Goal: Check status: Check status

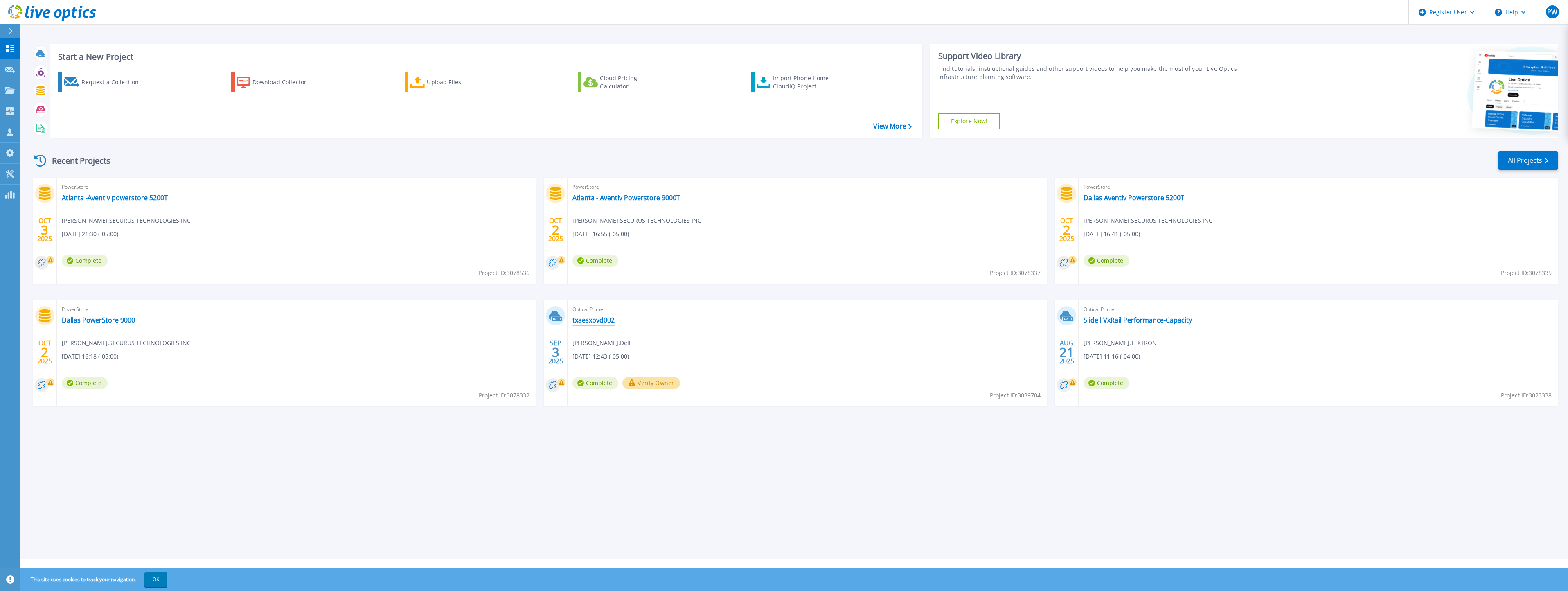
click at [592, 318] on link "txaesxpvd002" at bounding box center [593, 320] width 42 height 8
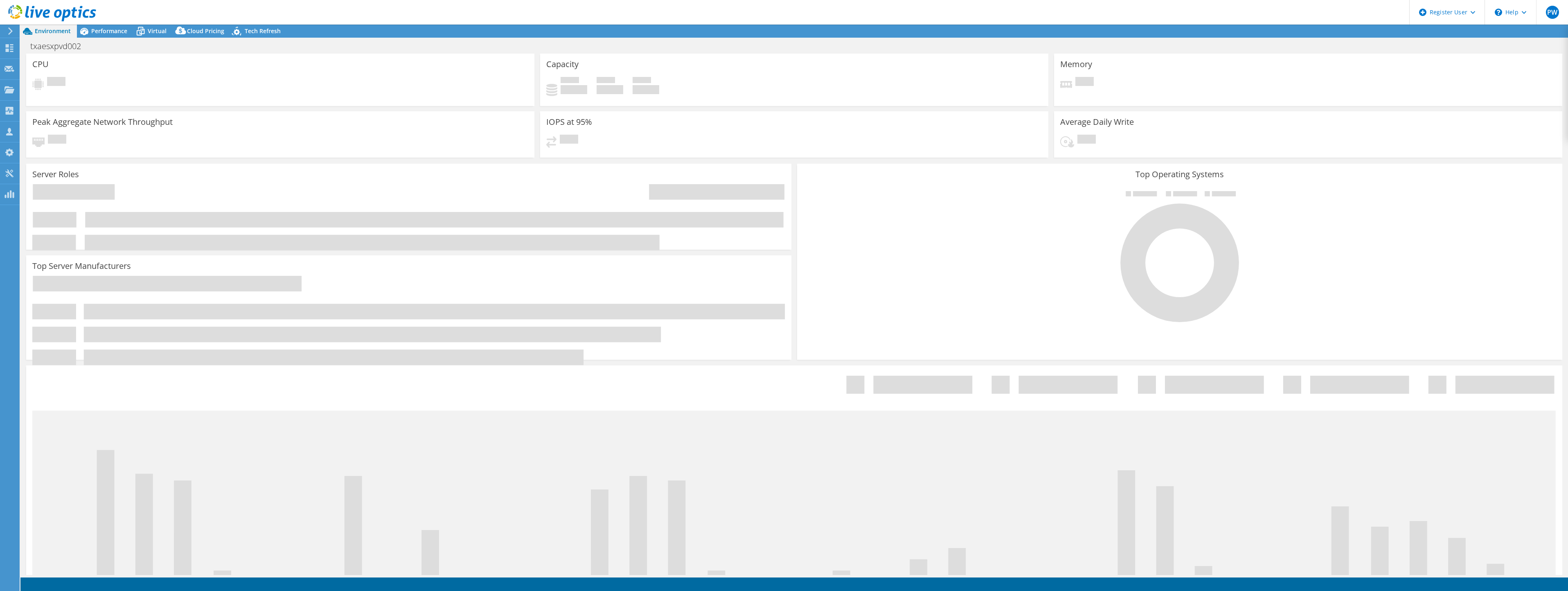
select select "USD"
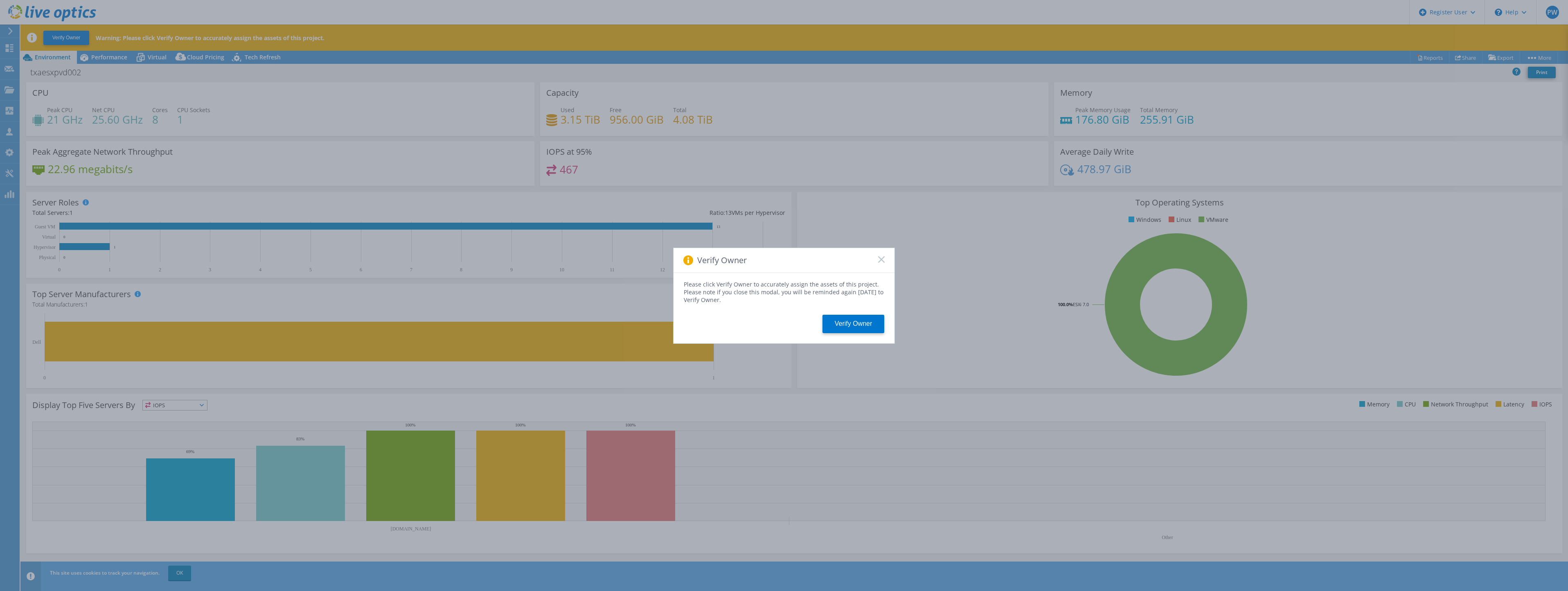
click at [883, 259] on icon at bounding box center [881, 259] width 7 height 7
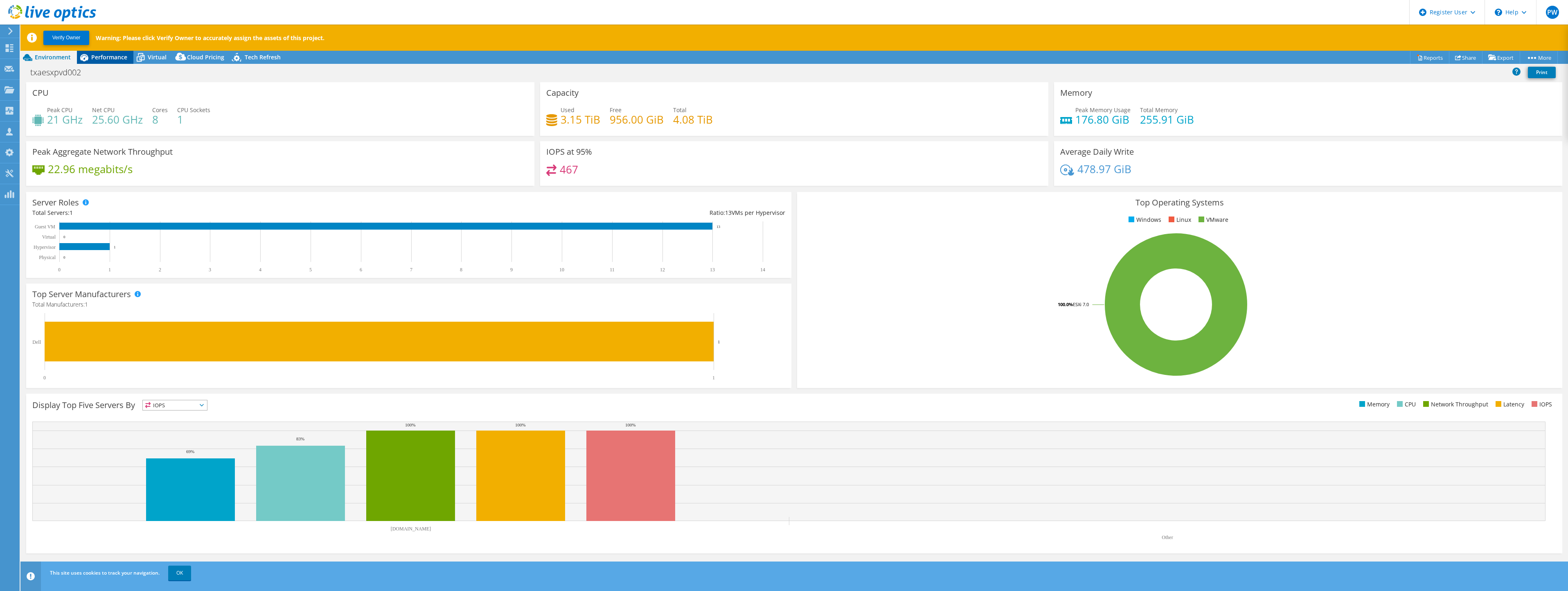
click at [102, 53] on span "Performance" at bounding box center [109, 57] width 36 height 8
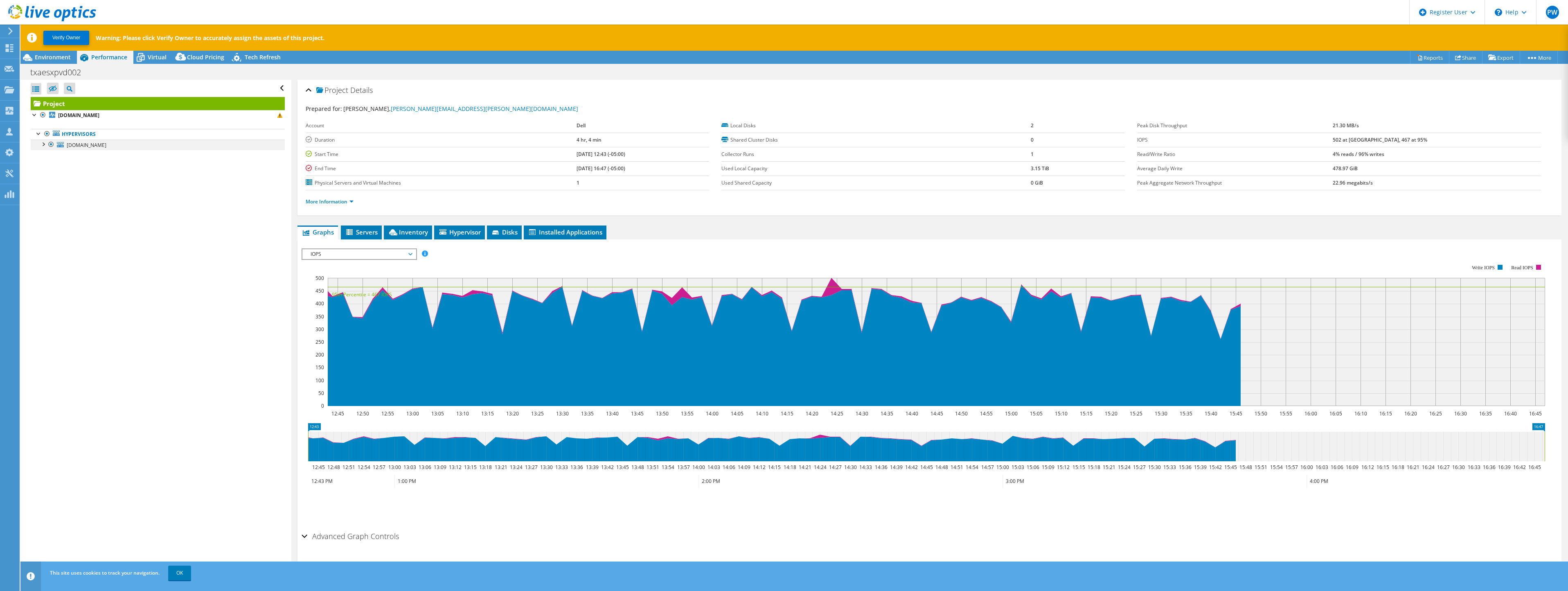
click at [44, 142] on div at bounding box center [43, 143] width 8 height 8
click at [415, 233] on span "Inventory" at bounding box center [408, 231] width 40 height 8
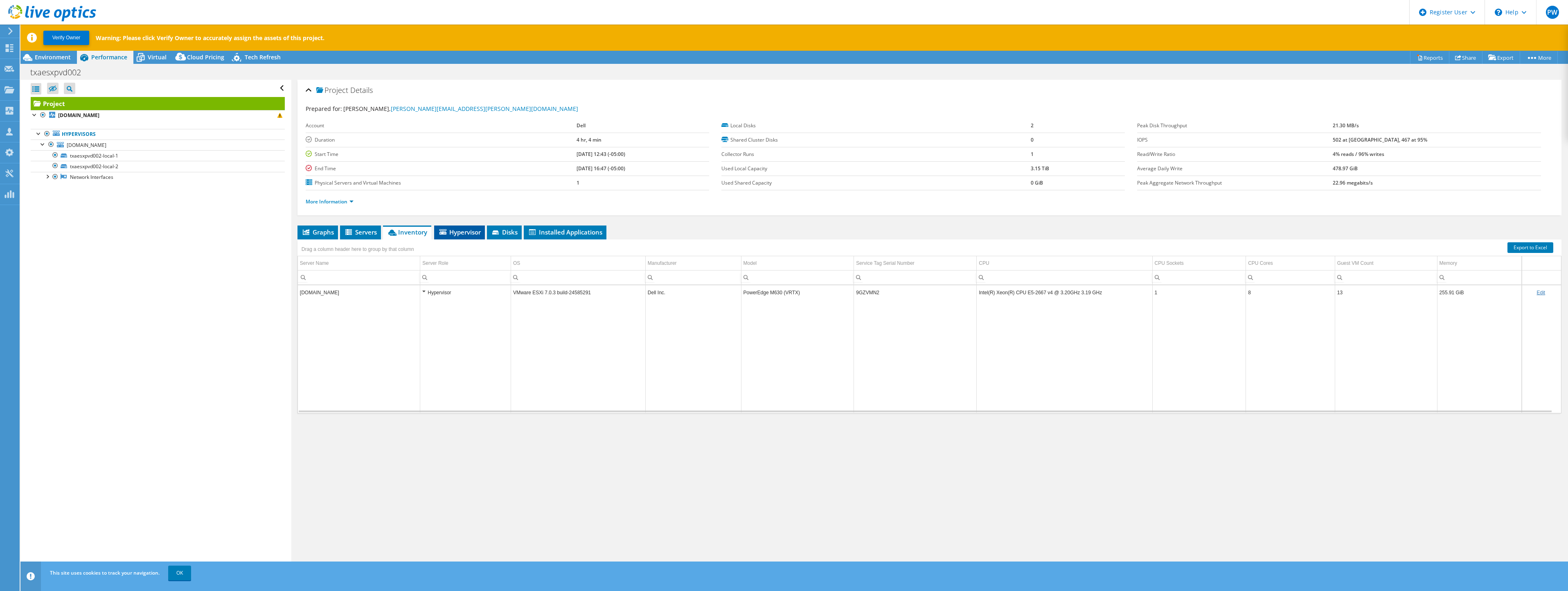
click at [458, 231] on span "Hypervisor" at bounding box center [460, 231] width 43 height 8
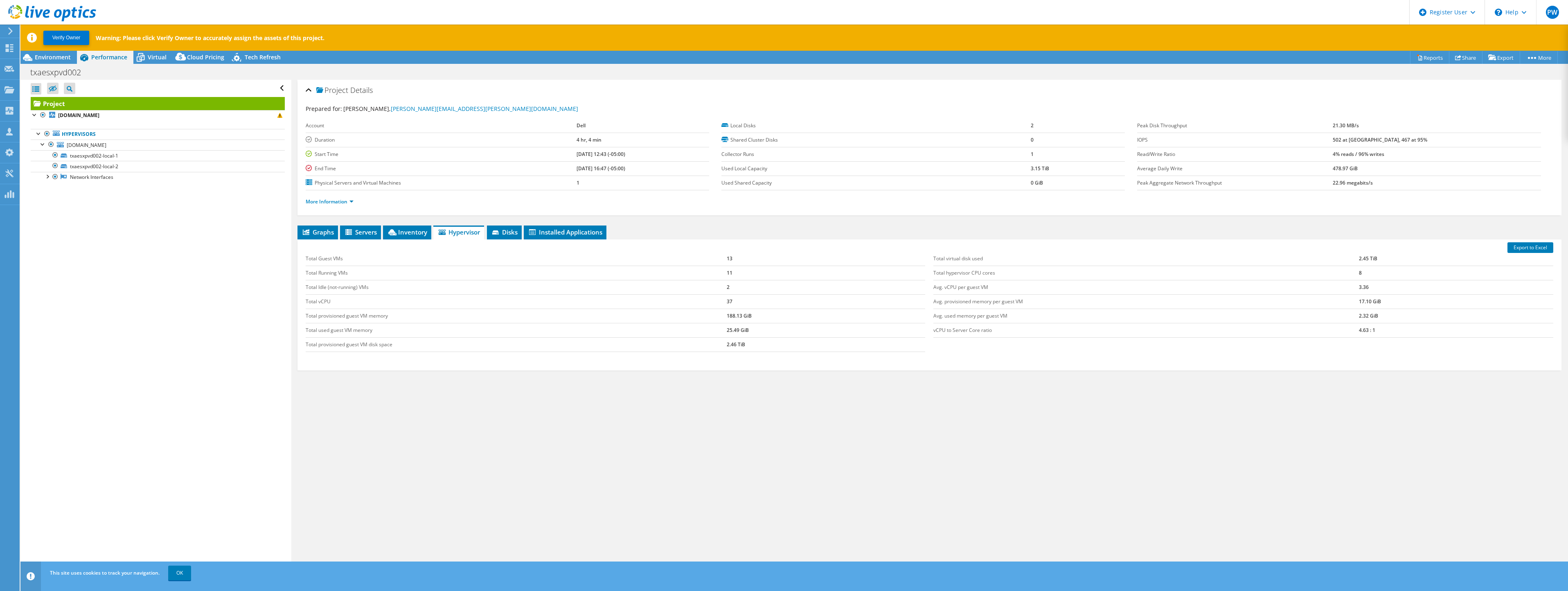
click at [645, 226] on div "Project Details Prepared for: [PERSON_NAME], [PERSON_NAME][EMAIL_ADDRESS][PERSO…" at bounding box center [929, 340] width 1276 height 521
